Goal: Task Accomplishment & Management: Manage account settings

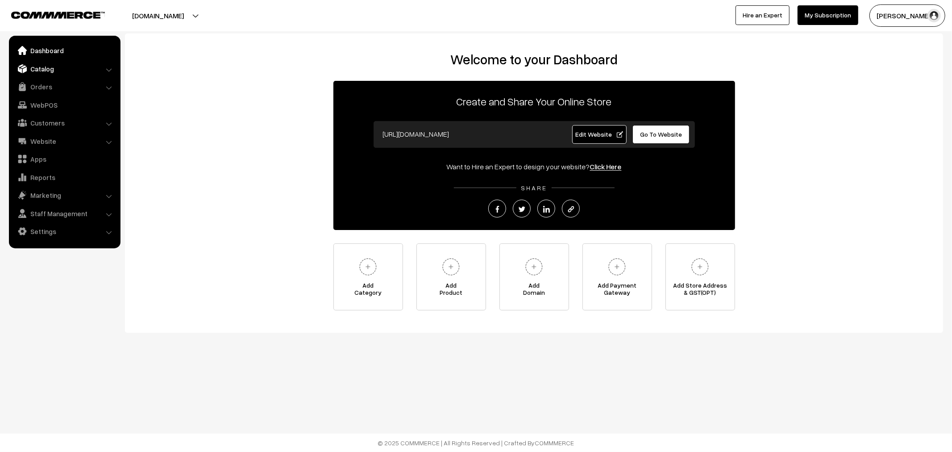
click at [52, 63] on link "Catalog" at bounding box center [64, 69] width 106 height 16
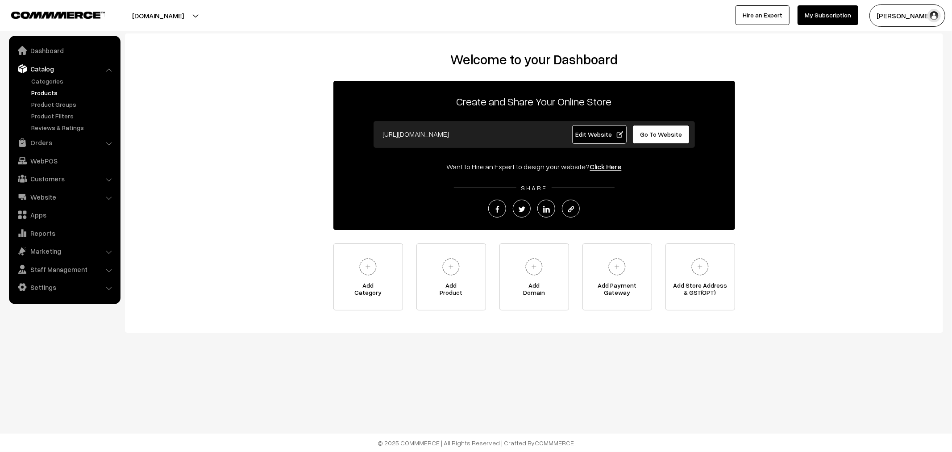
click at [47, 90] on link "Products" at bounding box center [73, 92] width 88 height 9
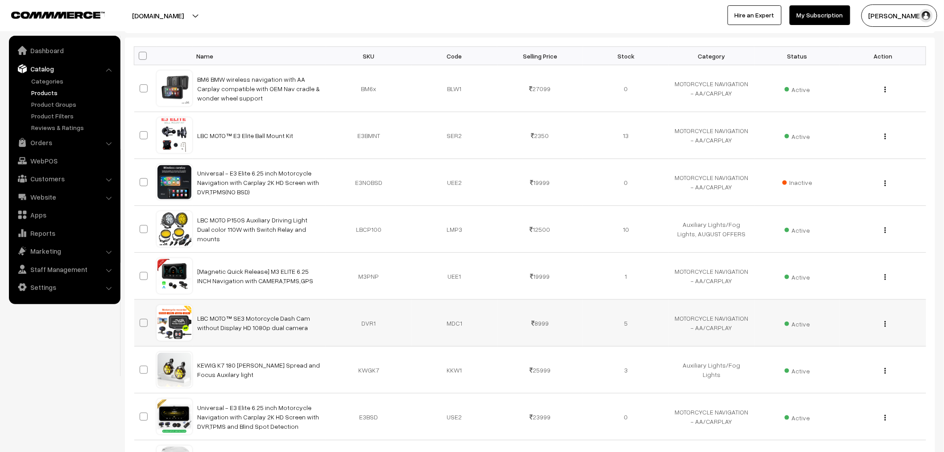
scroll to position [149, 0]
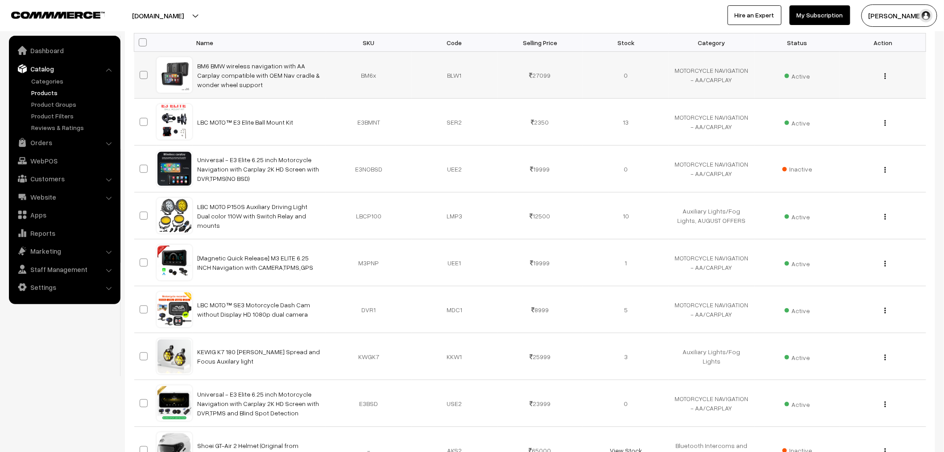
drag, startPoint x: 454, startPoint y: 123, endPoint x: 451, endPoint y: 92, distance: 30.9
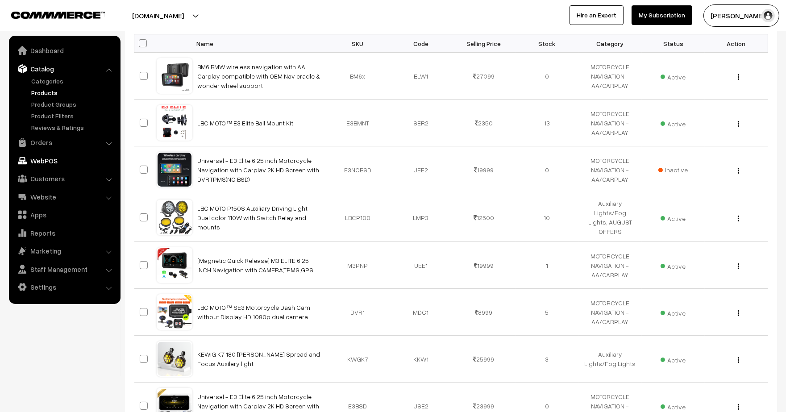
scroll to position [0, 0]
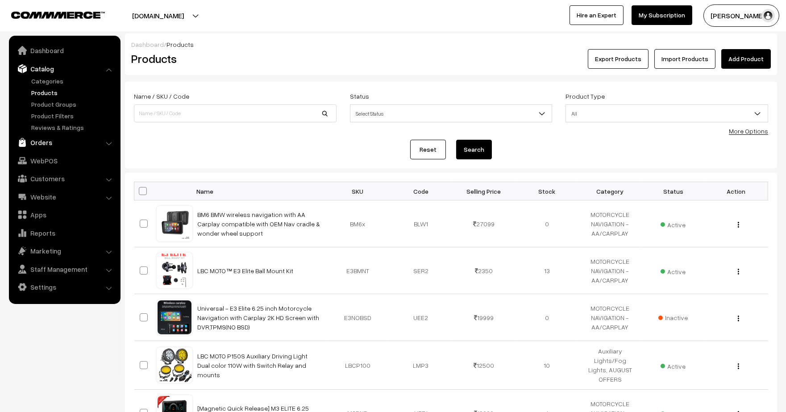
click at [58, 135] on link "Orders" at bounding box center [64, 142] width 106 height 16
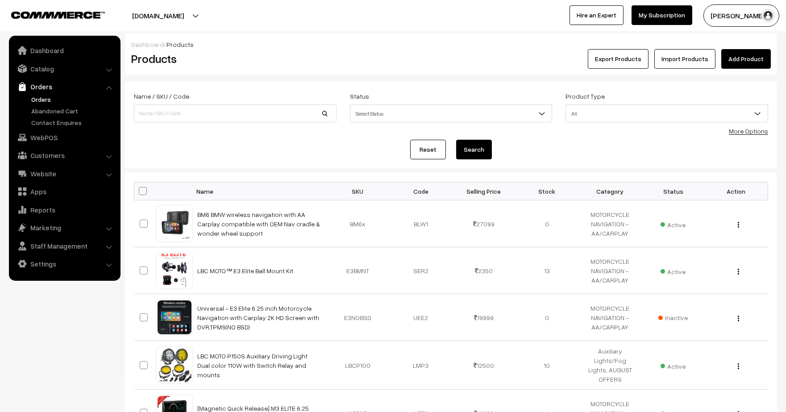
click at [40, 101] on link "Orders" at bounding box center [73, 99] width 88 height 9
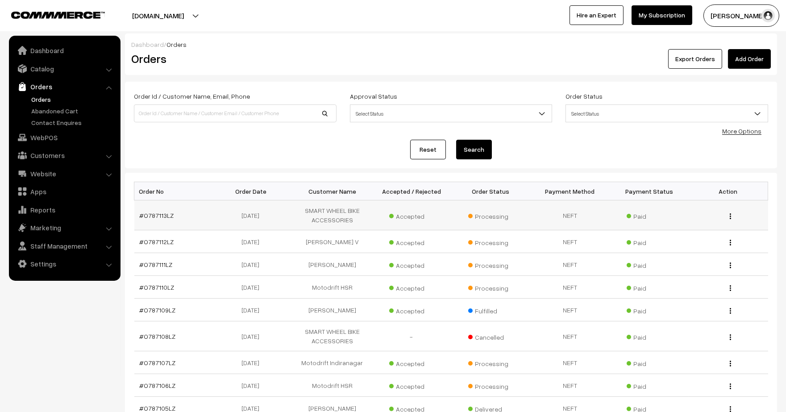
click at [149, 206] on td "#O787113LZ" at bounding box center [173, 215] width 79 height 30
click at [151, 217] on link "#O787113LZ" at bounding box center [157, 216] width 34 height 8
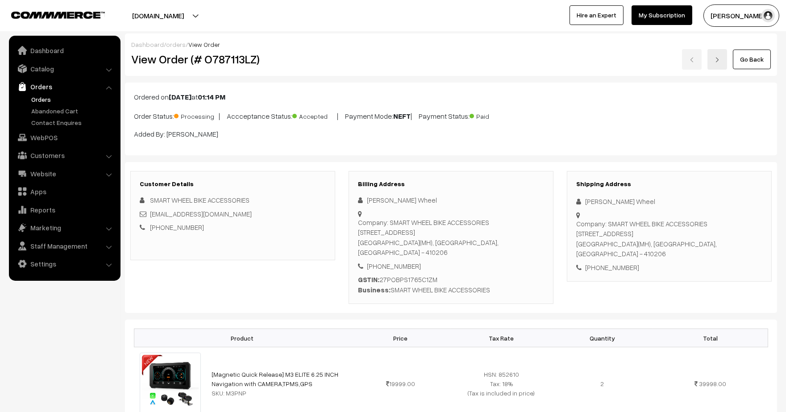
drag, startPoint x: 498, startPoint y: 145, endPoint x: 495, endPoint y: 151, distance: 6.6
click at [495, 151] on div "Ordered on Sep 07, 2025 at 01:14 PM Order Status: Processing | Accceptance Stat…" at bounding box center [451, 119] width 652 height 73
drag, startPoint x: 366, startPoint y: 199, endPoint x: 455, endPoint y: 199, distance: 88.8
click at [455, 199] on div "Ranjith Smart Wheel" at bounding box center [451, 200] width 186 height 10
copy div "Ranjith Smart Wheel"
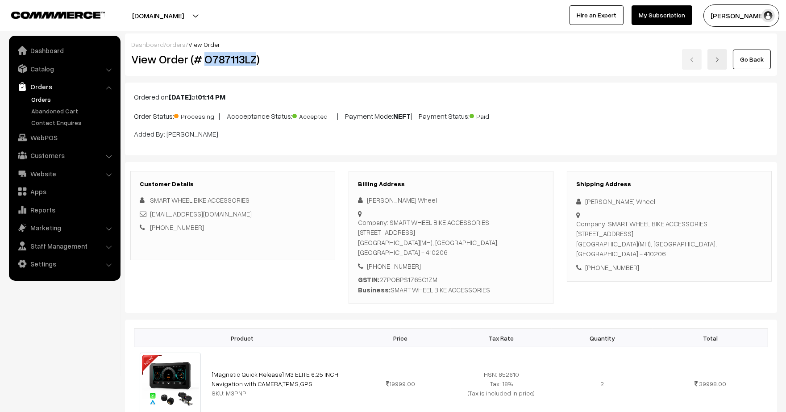
drag, startPoint x: 207, startPoint y: 62, endPoint x: 256, endPoint y: 61, distance: 48.7
click at [256, 61] on h2 "View Order (# O787113LZ)" at bounding box center [233, 59] width 204 height 14
copy h2 "O787113LZ"
drag, startPoint x: 423, startPoint y: 260, endPoint x: 378, endPoint y: 268, distance: 45.8
click at [378, 268] on div "+91 8928767227" at bounding box center [451, 266] width 186 height 10
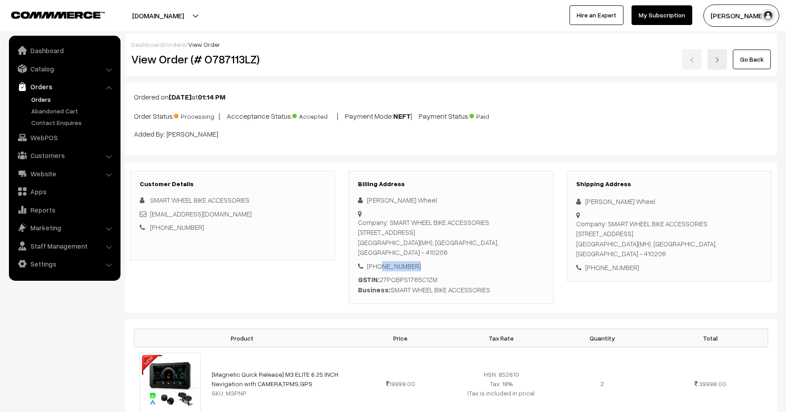
copy div "8928767227"
click at [394, 222] on div "Company: SMART WHEEL BIKE ACCESSORIES Shop no 43, Balaji Angan, Cooperative Hou…" at bounding box center [451, 237] width 186 height 40
drag, startPoint x: 386, startPoint y: 223, endPoint x: 486, endPoint y: 238, distance: 100.6
click at [487, 239] on div "Company: SMART WHEEL BIKE ACCESSORIES Shop no 43, Balaji Angan, Cooperative Hou…" at bounding box center [451, 237] width 186 height 40
copy div "SMART WHEEL BIKE ACCESSORIES Shop no 43, Balaji Angan, Cooperative Housing Soci…"
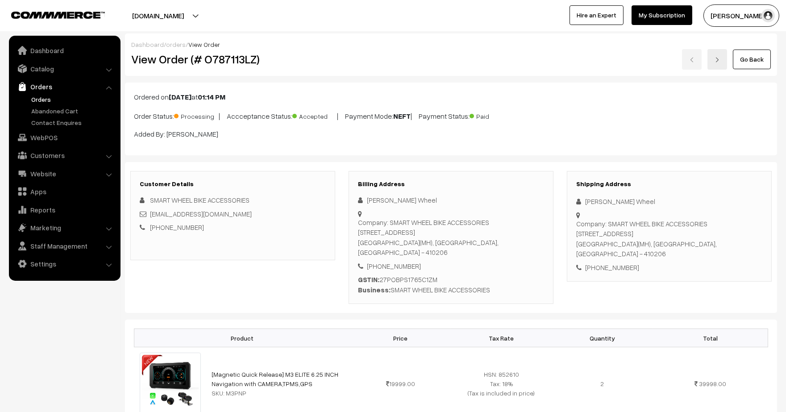
click at [459, 250] on div "Company: SMART WHEEL BIKE ACCESSORIES Shop no 43, Balaji Angan, Cooperative Hou…" at bounding box center [451, 237] width 186 height 40
copy div "410206"
click at [37, 266] on link "Settings" at bounding box center [64, 264] width 106 height 16
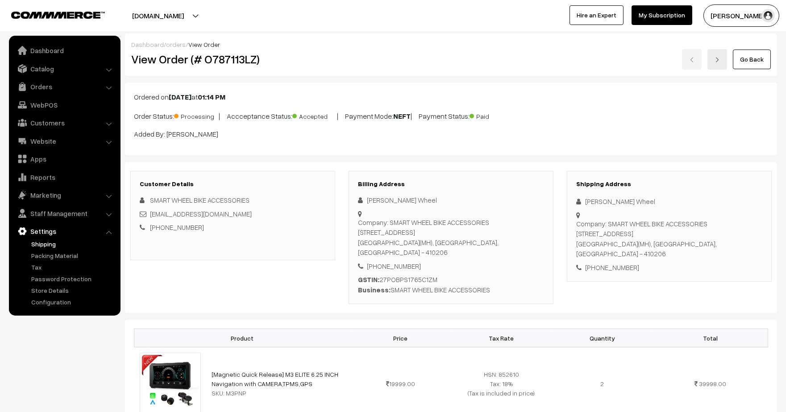
click at [50, 241] on link "Shipping" at bounding box center [73, 243] width 88 height 9
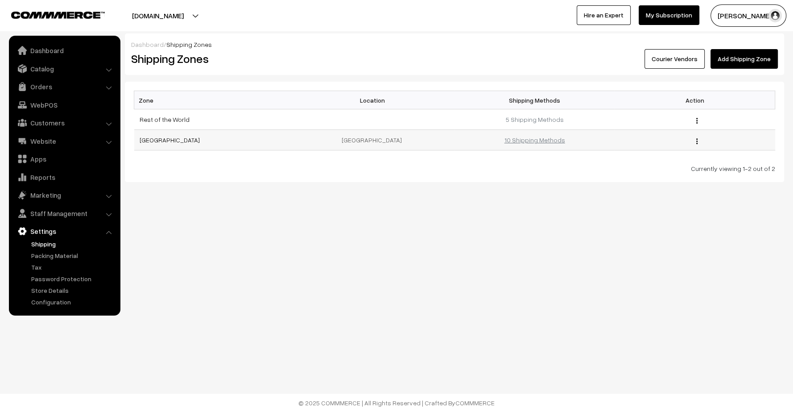
click at [527, 141] on link "10 Shipping Methods" at bounding box center [535, 140] width 61 height 8
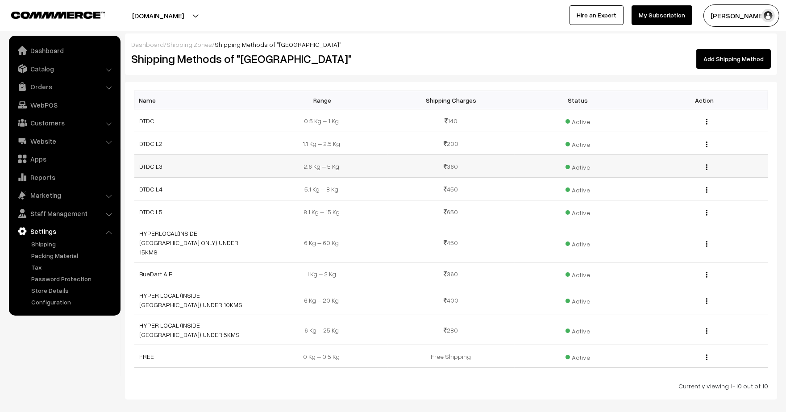
click at [707, 166] on img "button" at bounding box center [706, 167] width 1 height 6
click at [646, 172] on link "Edit" at bounding box center [667, 180] width 76 height 20
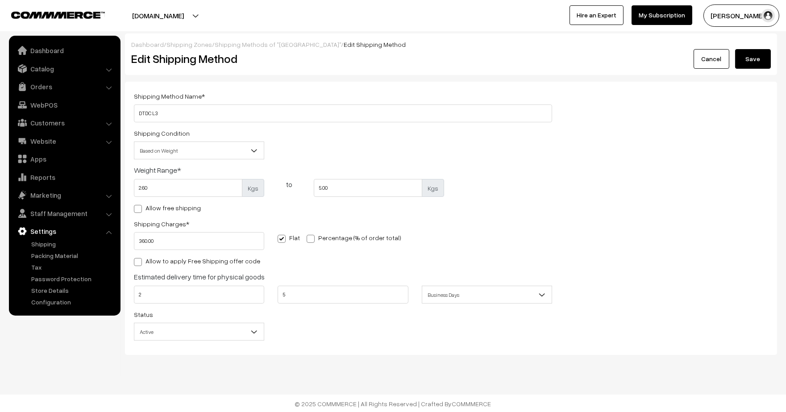
scroll to position [1, 0]
drag, startPoint x: 172, startPoint y: 238, endPoint x: 118, endPoint y: 242, distance: 53.7
click at [118, 242] on body "Thank you for showing interest. Our team will call you shortly. Close lbcmoto.c…" at bounding box center [393, 205] width 786 height 413
type input "440"
drag, startPoint x: 756, startPoint y: 59, endPoint x: 743, endPoint y: 66, distance: 14.8
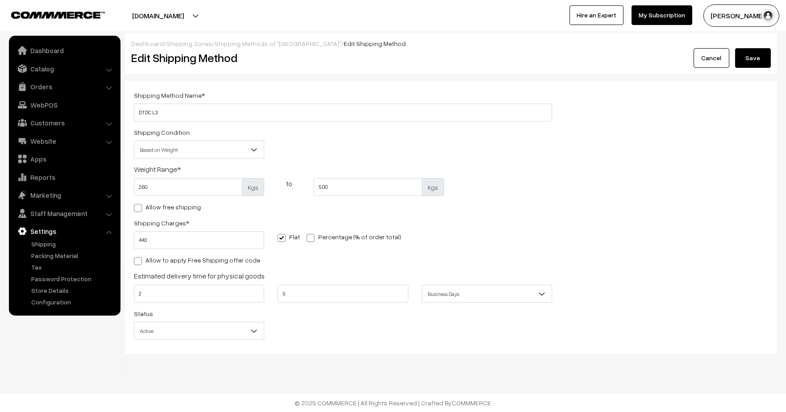
click at [756, 59] on button "Save" at bounding box center [753, 58] width 36 height 20
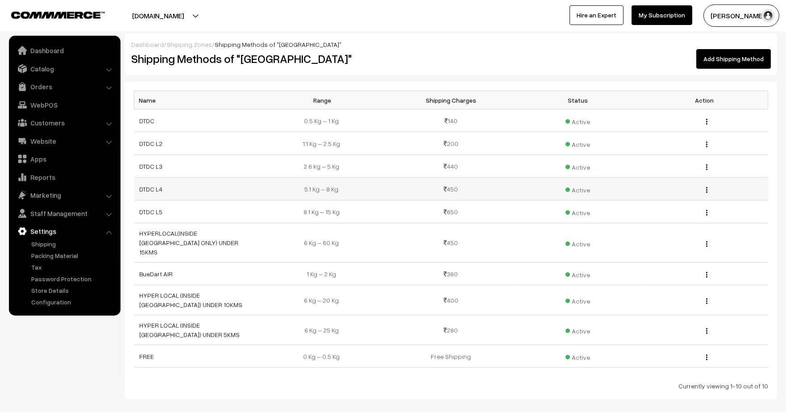
click at [704, 186] on div "Edit [GEOGRAPHIC_DATA]" at bounding box center [705, 188] width 116 height 9
click at [707, 188] on button "button" at bounding box center [707, 189] width 2 height 7
click at [648, 194] on link "Edit" at bounding box center [667, 203] width 76 height 20
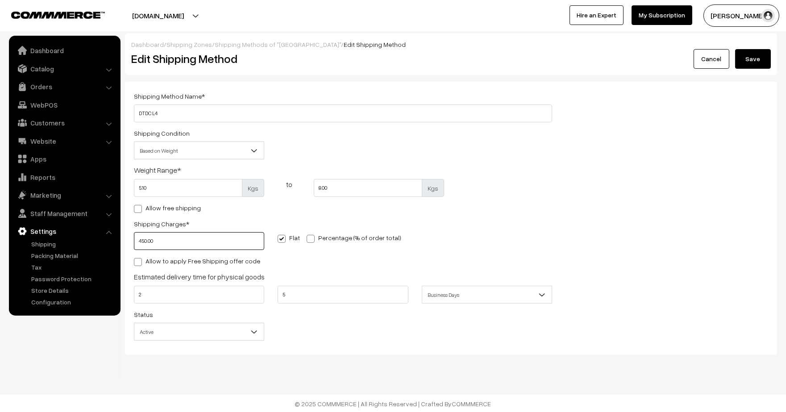
drag, startPoint x: 155, startPoint y: 250, endPoint x: 120, endPoint y: 235, distance: 37.8
click at [120, 235] on div "Dashboard / Shipping Zones / Shipping Methods of "India" / Edit Shipping Method…" at bounding box center [393, 193] width 786 height 321
type input "5"
type input "600"
click at [750, 69] on div "Dashboard / Shipping Zones / Shipping Methods of "India" / Edit Shipping Method…" at bounding box center [451, 54] width 652 height 42
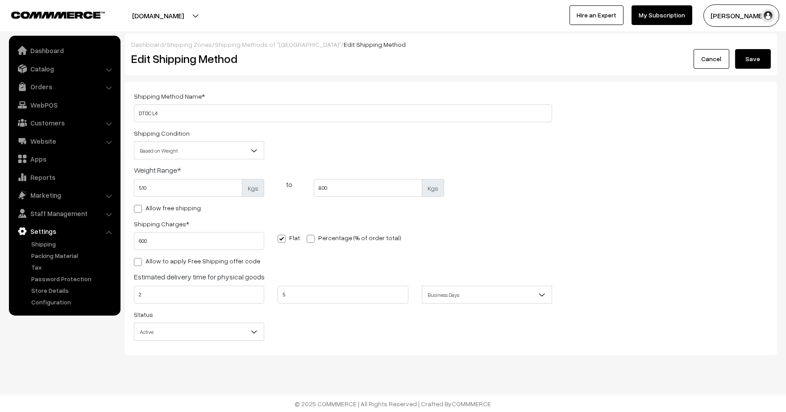
click at [751, 61] on button "Save" at bounding box center [753, 59] width 36 height 20
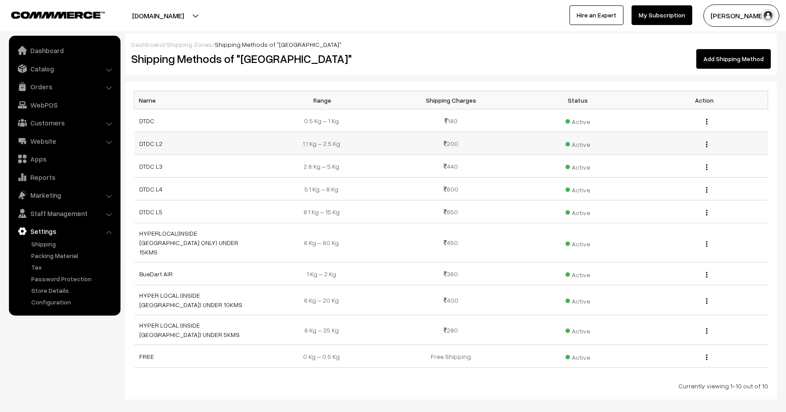
click at [707, 147] on td "Edit Delete" at bounding box center [704, 143] width 127 height 23
click at [706, 145] on img "button" at bounding box center [706, 144] width 1 height 6
click at [645, 158] on link "Edit" at bounding box center [667, 157] width 76 height 20
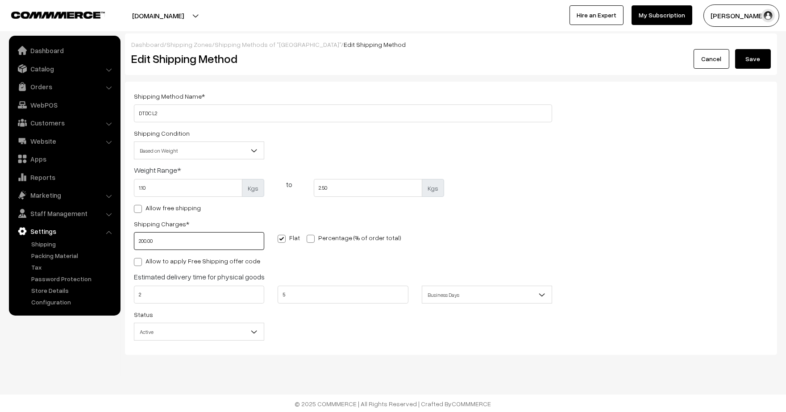
drag, startPoint x: 185, startPoint y: 238, endPoint x: 131, endPoint y: 240, distance: 54.0
click at [131, 240] on div "Shipping Charges * 200.00" at bounding box center [199, 236] width 144 height 37
type input "280"
click at [747, 68] on button "Save" at bounding box center [753, 59] width 36 height 20
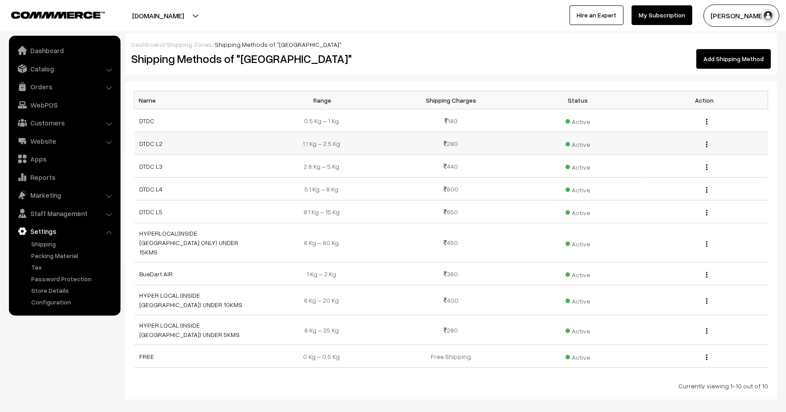
click at [706, 141] on img "button" at bounding box center [706, 144] width 1 height 6
click at [648, 160] on link "Edit" at bounding box center [667, 157] width 76 height 20
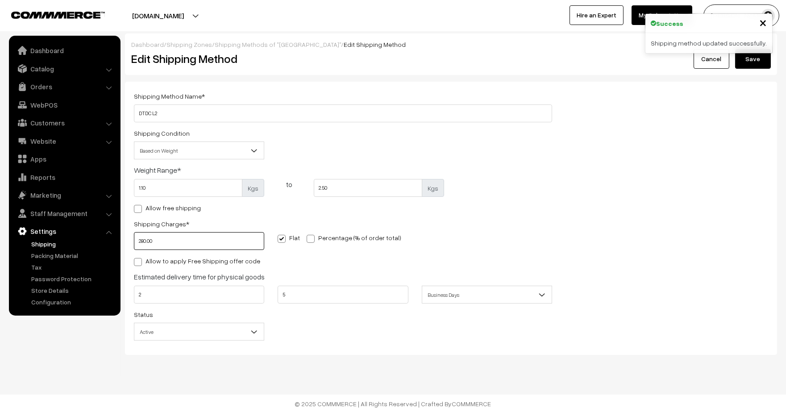
drag, startPoint x: 161, startPoint y: 243, endPoint x: 117, endPoint y: 246, distance: 44.3
click at [117, 246] on body "Thank you for showing interest. Our team will call you shortly. Close [DOMAIN_N…" at bounding box center [393, 206] width 786 height 413
type input "260"
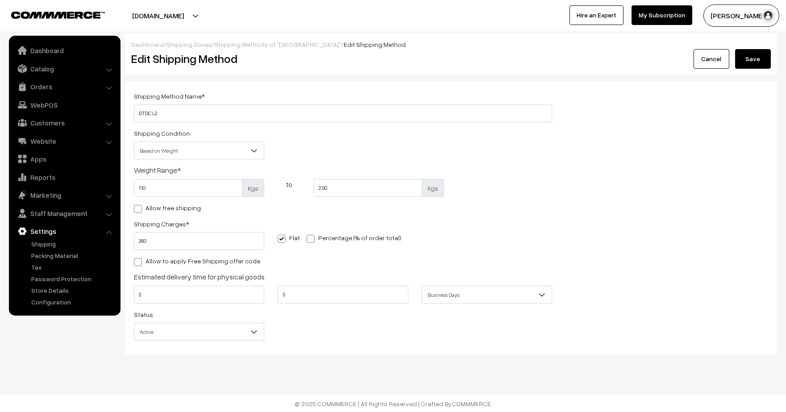
click at [759, 67] on button "Save" at bounding box center [753, 59] width 36 height 20
